Goal: Task Accomplishment & Management: Use online tool/utility

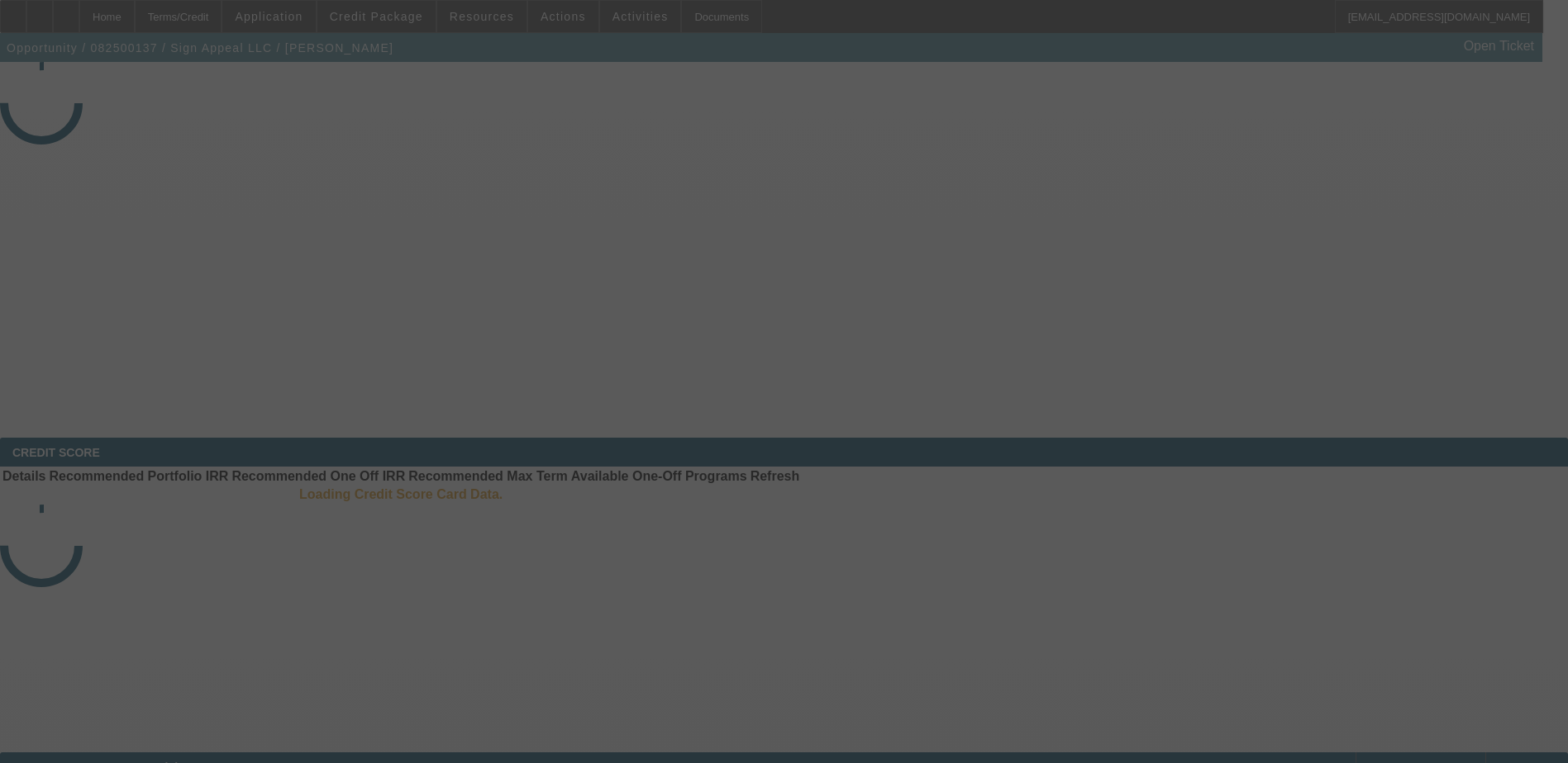
select select "3"
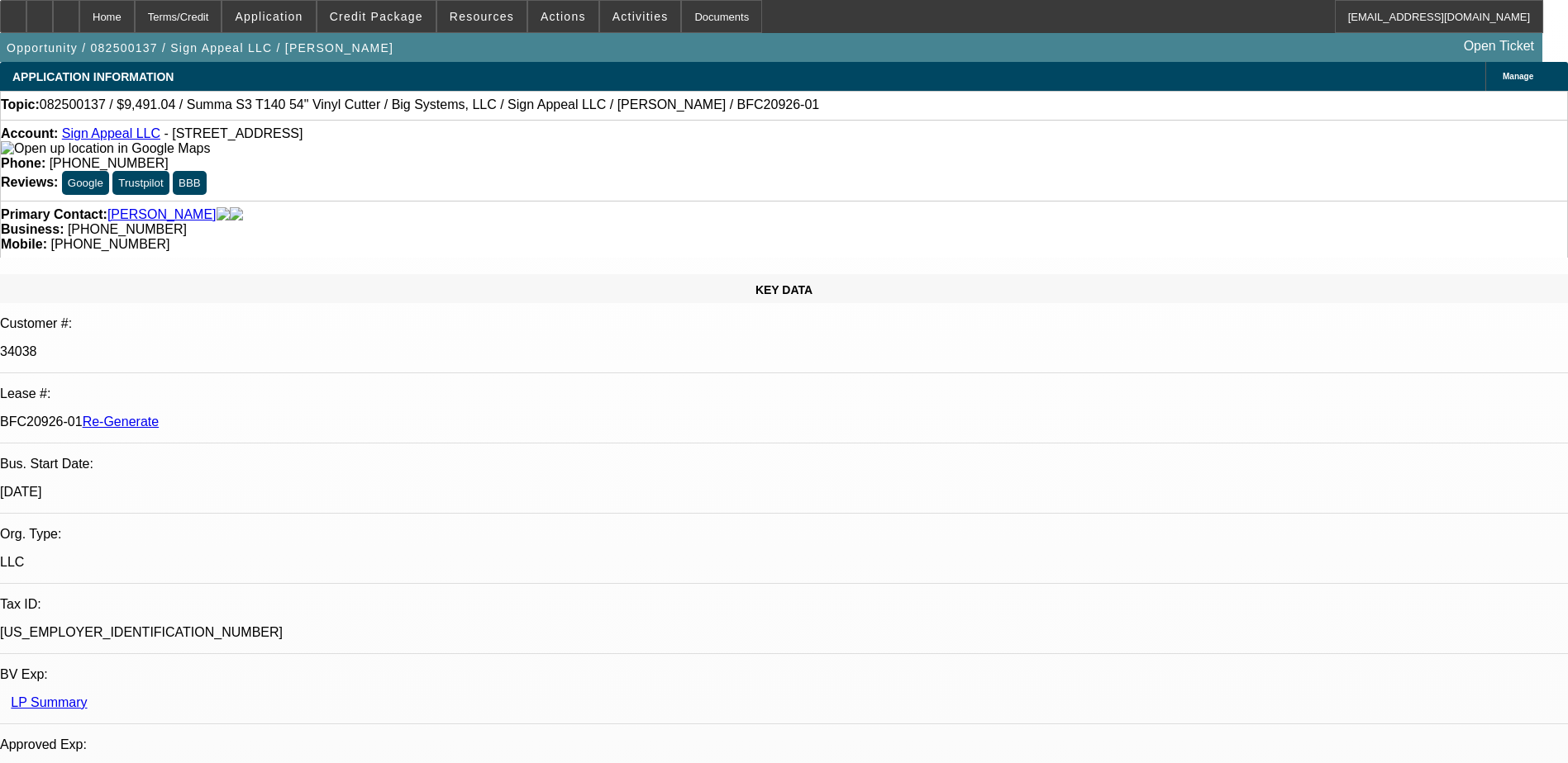
select select "0"
select select "1"
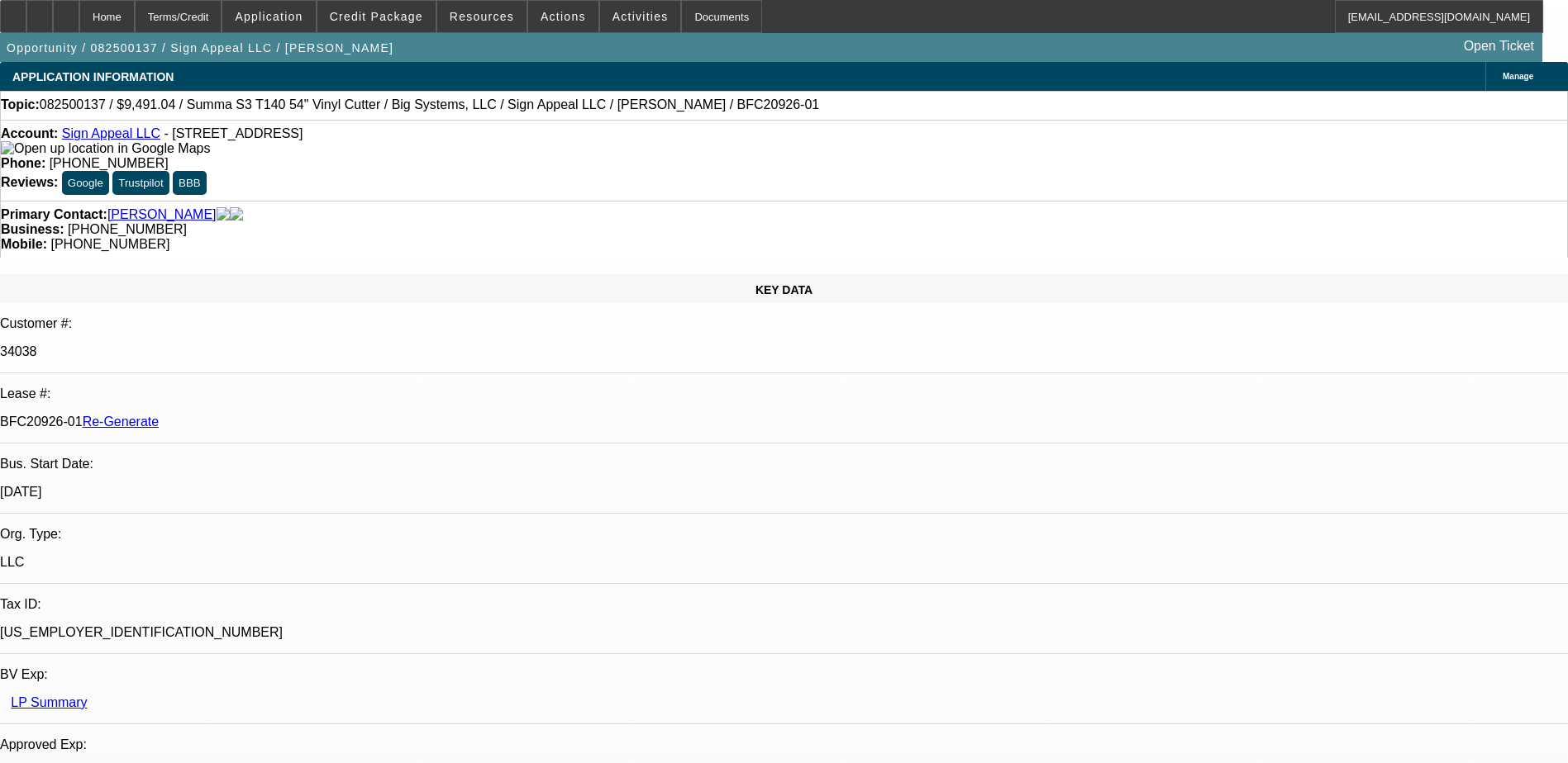
select select "6"
click at [685, 24] on div "Documents" at bounding box center [722, 16] width 81 height 33
click at [615, 10] on span "Activities" at bounding box center [640, 16] width 56 height 13
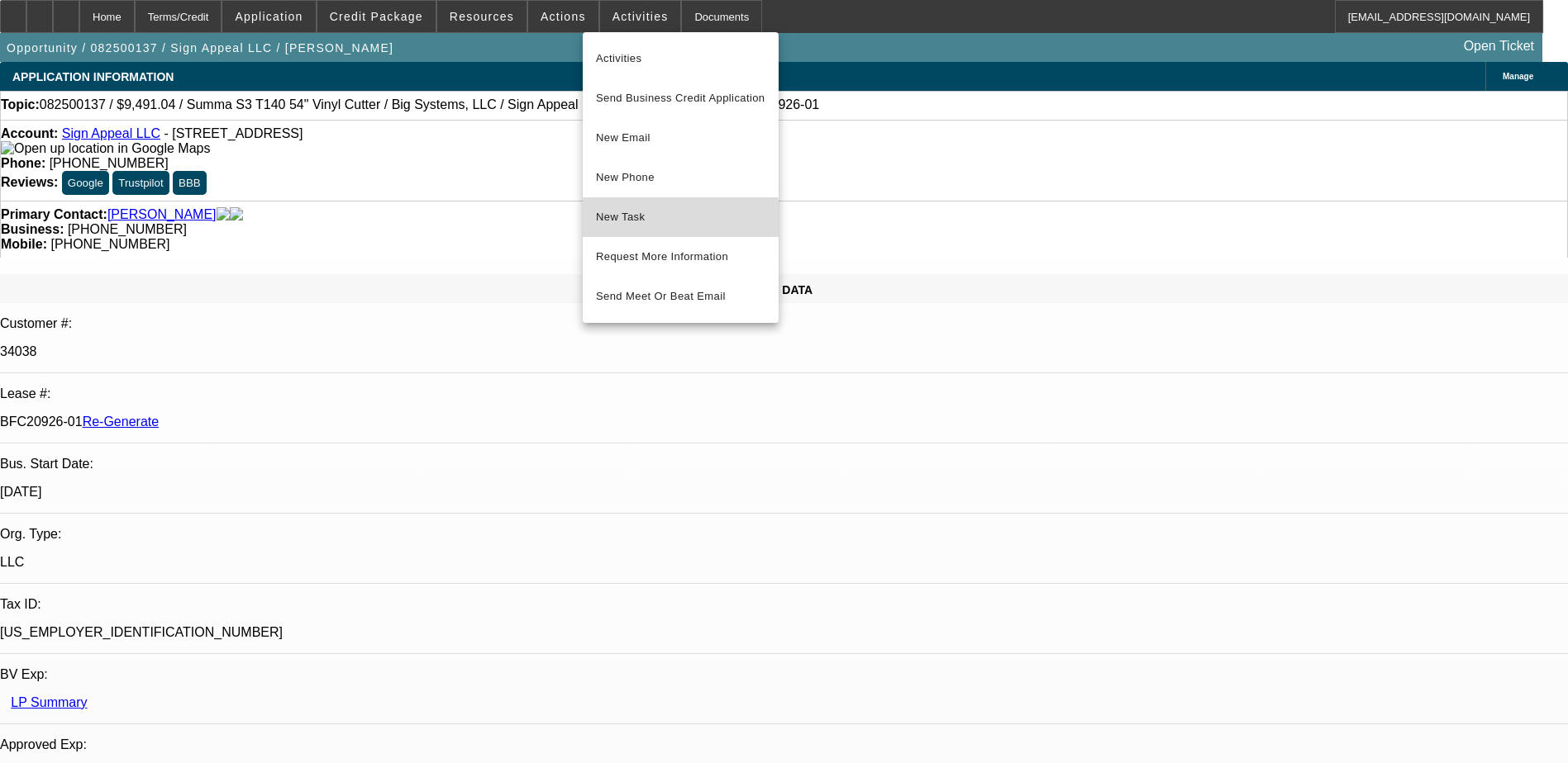
click at [652, 221] on span "New Task" at bounding box center [681, 217] width 170 height 20
